Goal: Task Accomplishment & Management: Manage account settings

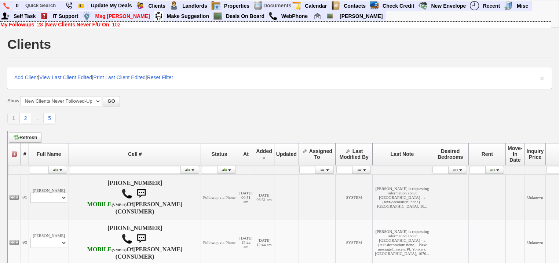
click at [107, 25] on b "New Clients Never F/U On" at bounding box center [77, 25] width 63 height 6
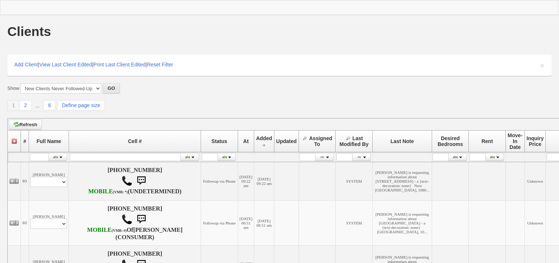
scroll to position [59, 0]
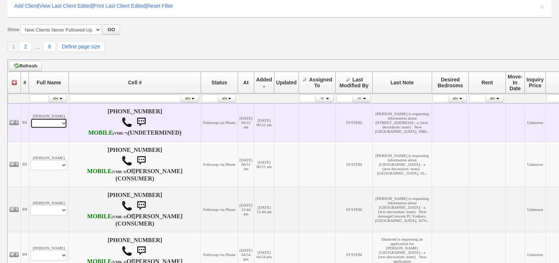
click at [60, 128] on select "Profile Edit Print Email Externally (Will Not Be Tracked In CRM) Closed Deals" at bounding box center [48, 123] width 37 height 10
select select "ChangeURL,/crm/custom/edit_client_form.php?redirect=%2Fcrm%2Fclients.php&id=167…"
click at [30, 126] on select "Profile Edit Print Email Externally (Will Not Be Tracked In CRM) Closed Deals" at bounding box center [48, 123] width 37 height 10
select select
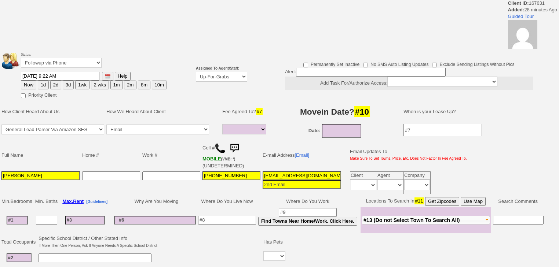
select select
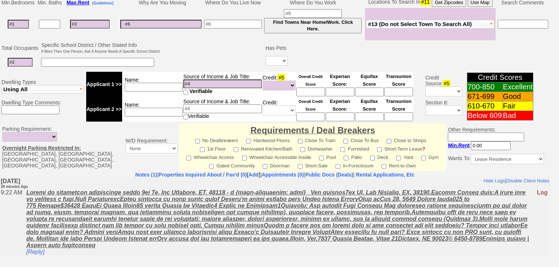
scroll to position [261, 0]
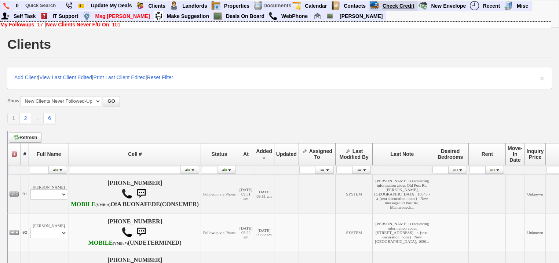
click at [395, 5] on link "Check Credit" at bounding box center [398, 6] width 38 height 10
click at [109, 22] on b "New Clients Never F/U On" at bounding box center [77, 25] width 63 height 6
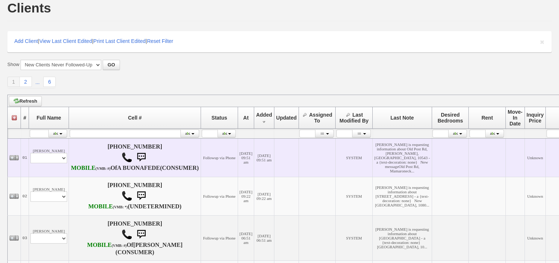
scroll to position [88, 0]
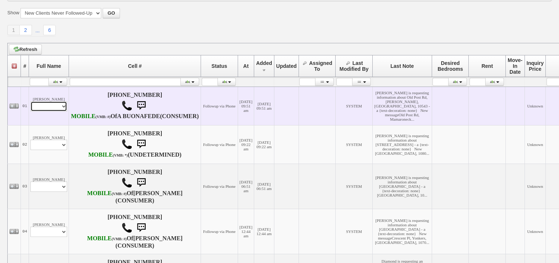
drag, startPoint x: 60, startPoint y: 117, endPoint x: 59, endPoint y: 121, distance: 4.2
click at [60, 111] on select "Profile Edit Print Email Externally (Will Not Be Tracked In CRM) Closed Deals" at bounding box center [48, 106] width 37 height 10
select select "ChangeURL,/crm/custom/edit_client_form.php?redirect=%2Fcrm%2Fclients.php&id=167…"
click at [30, 111] on select "Profile Edit Print Email Externally (Will Not Be Tracked In CRM) Closed Deals" at bounding box center [48, 106] width 37 height 10
select select
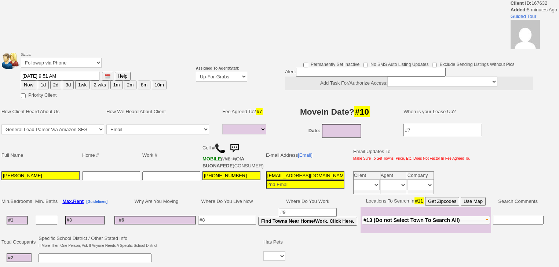
select select
click at [213, 77] on select "Up-For-Grabs ***** STAFF ***** [PERSON_NAME] [PHONE_NUMBER] [PERSON_NAME] [PHON…" at bounding box center [221, 77] width 51 height 10
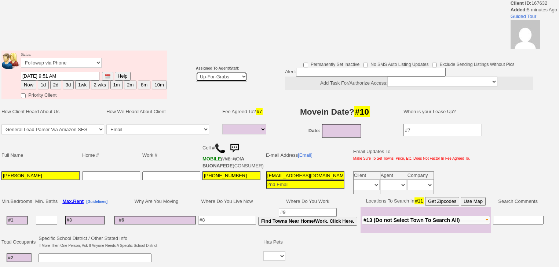
select select "227"
click at [196, 72] on select "Up-For-Grabs ***** STAFF ***** [PERSON_NAME] [PHONE_NUMBER] [PERSON_NAME] [PHON…" at bounding box center [221, 77] width 51 height 10
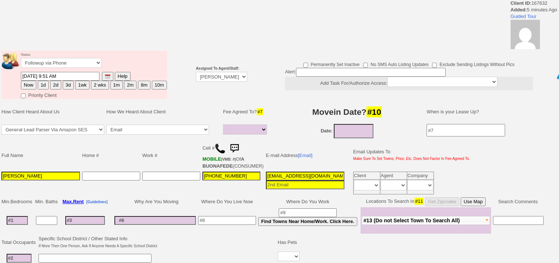
click at [39, 84] on button "1d" at bounding box center [43, 85] width 11 height 9
type input "[DATE] 09:57 AM"
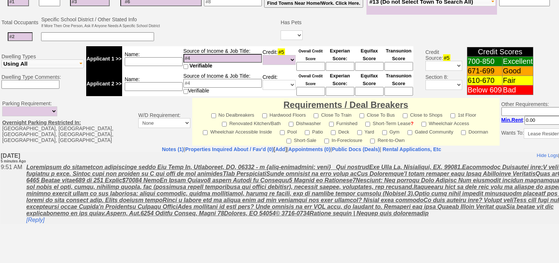
scroll to position [313, 0]
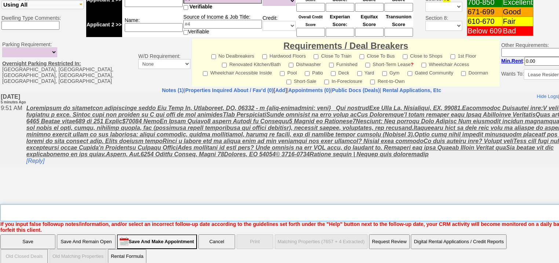
click at [166, 205] on textarea "Insert New Note Here" at bounding box center [303, 212] width 607 height 17
type textarea "f"
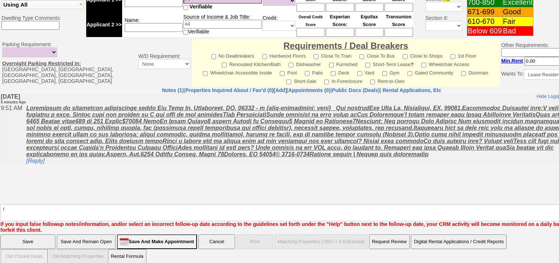
click at [24, 234] on input "Save" at bounding box center [27, 241] width 55 height 15
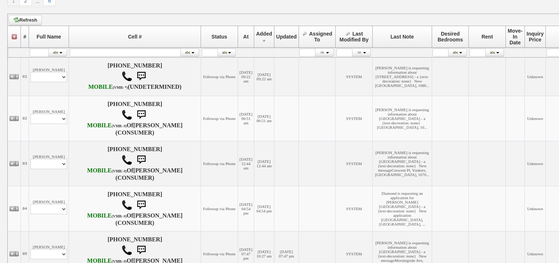
scroll to position [29, 0]
